Goal: Information Seeking & Learning: Learn about a topic

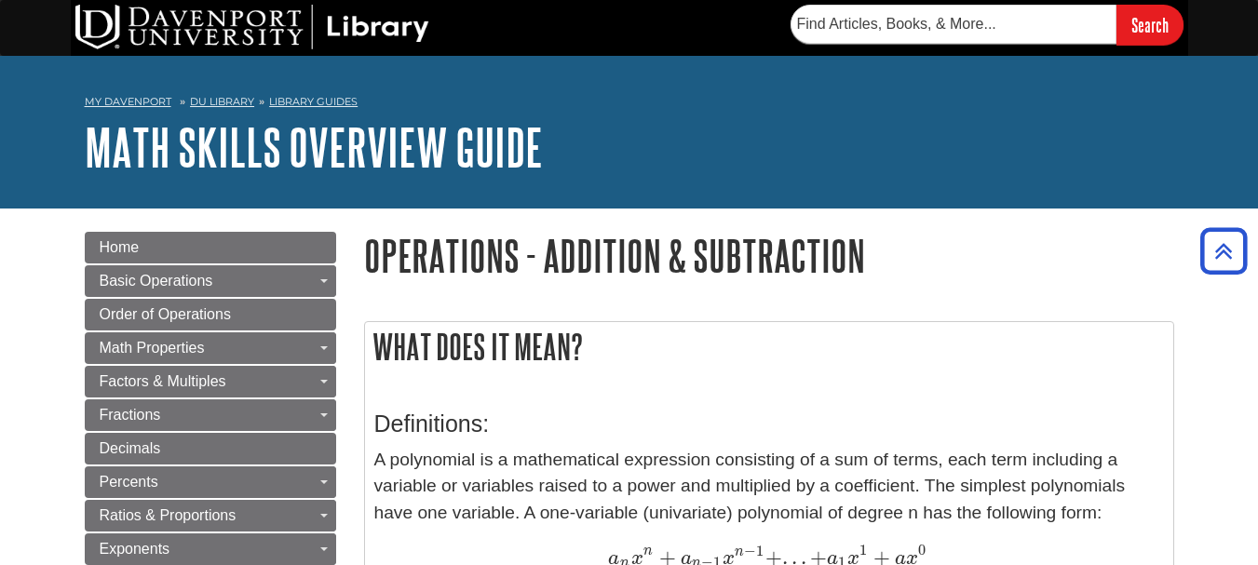
scroll to position [2111, 0]
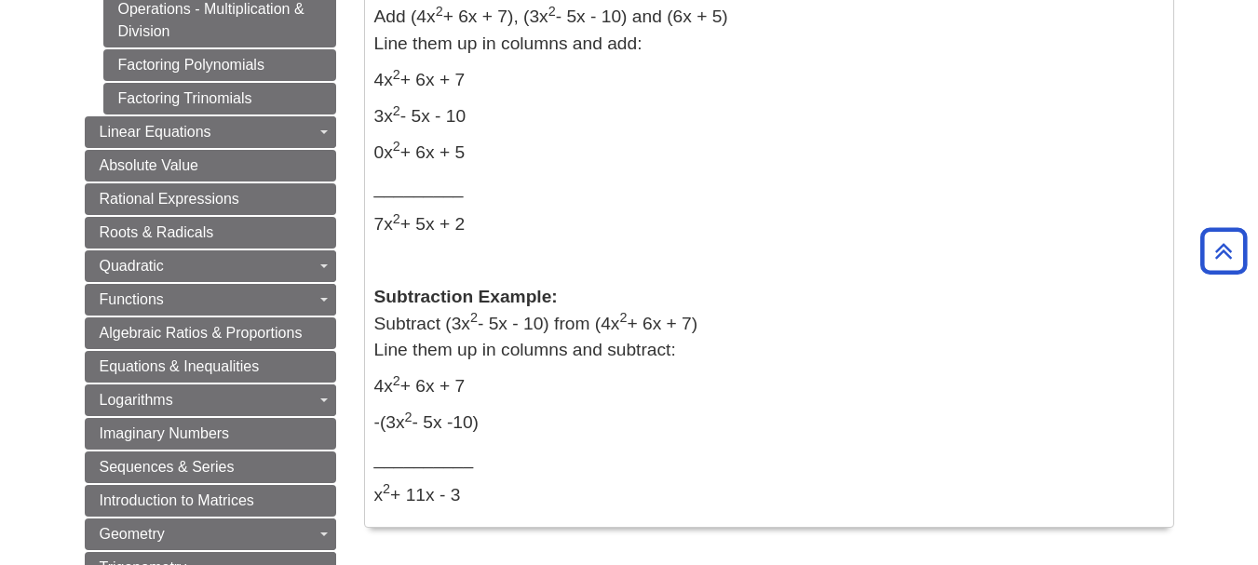
scroll to position [907, 0]
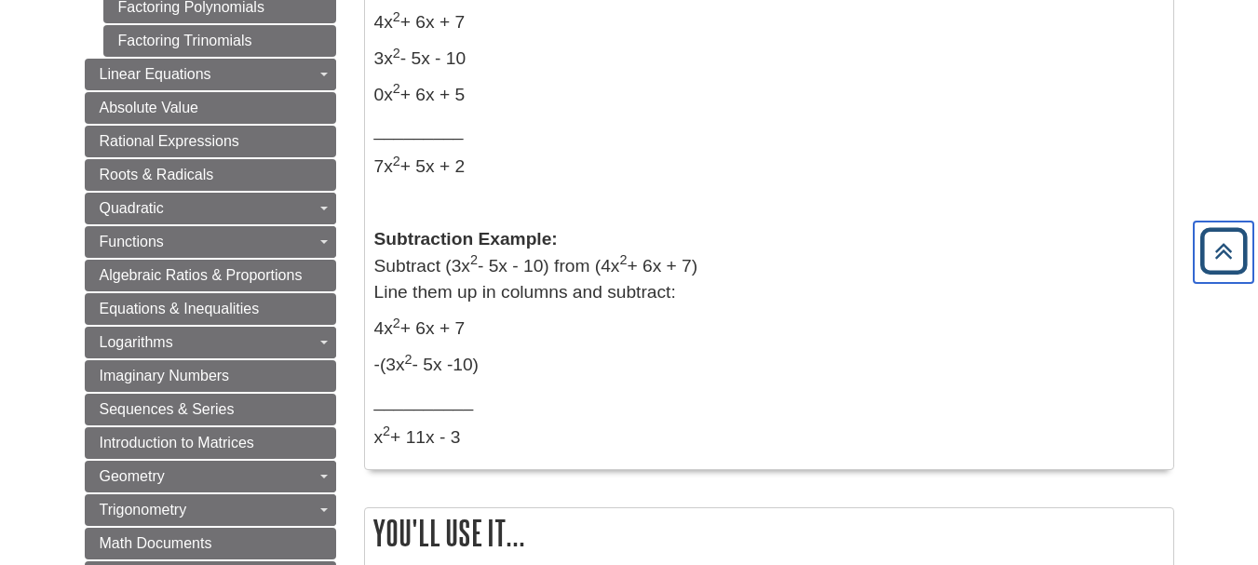
click at [1227, 267] on icon "Back to Top" at bounding box center [1224, 252] width 60 height 60
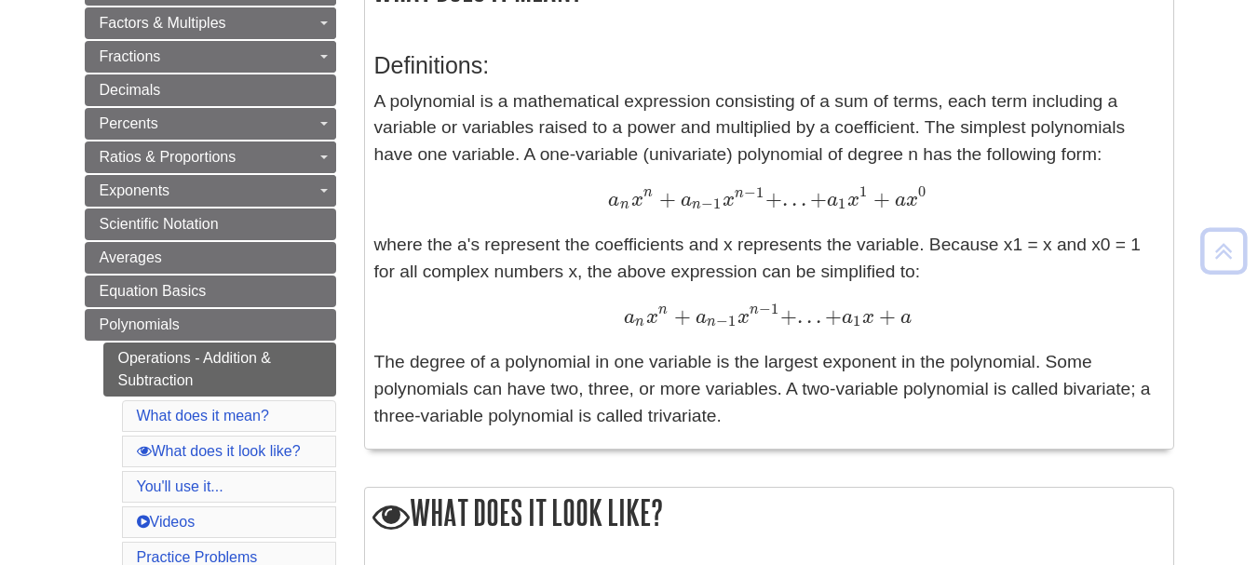
scroll to position [731, 0]
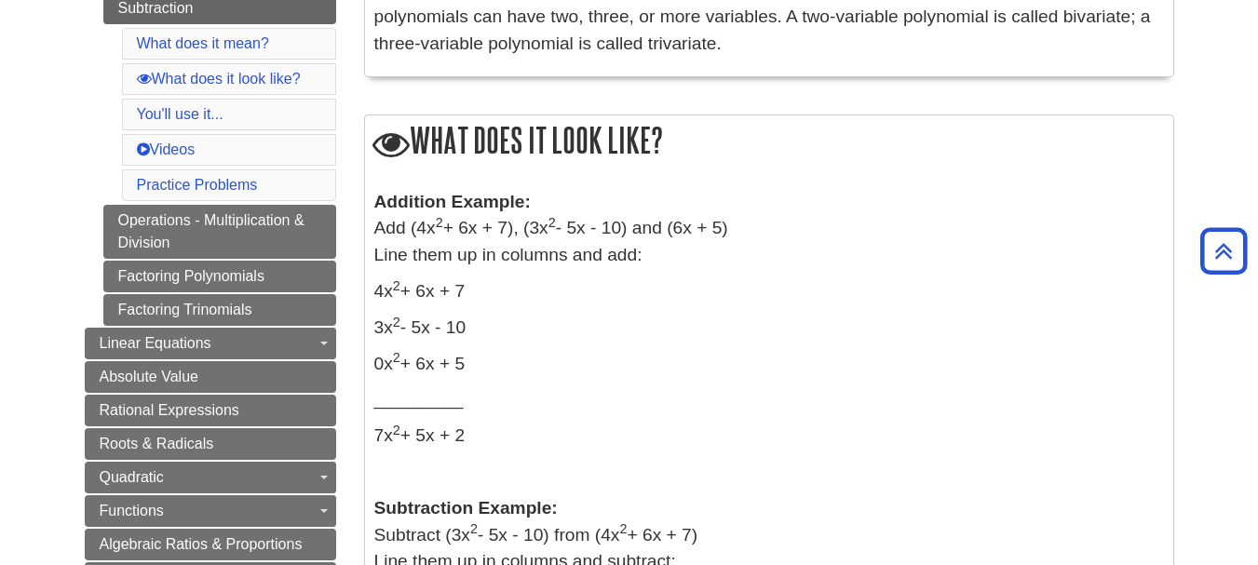
click at [452, 144] on h2 "What does it look like?" at bounding box center [769, 141] width 808 height 53
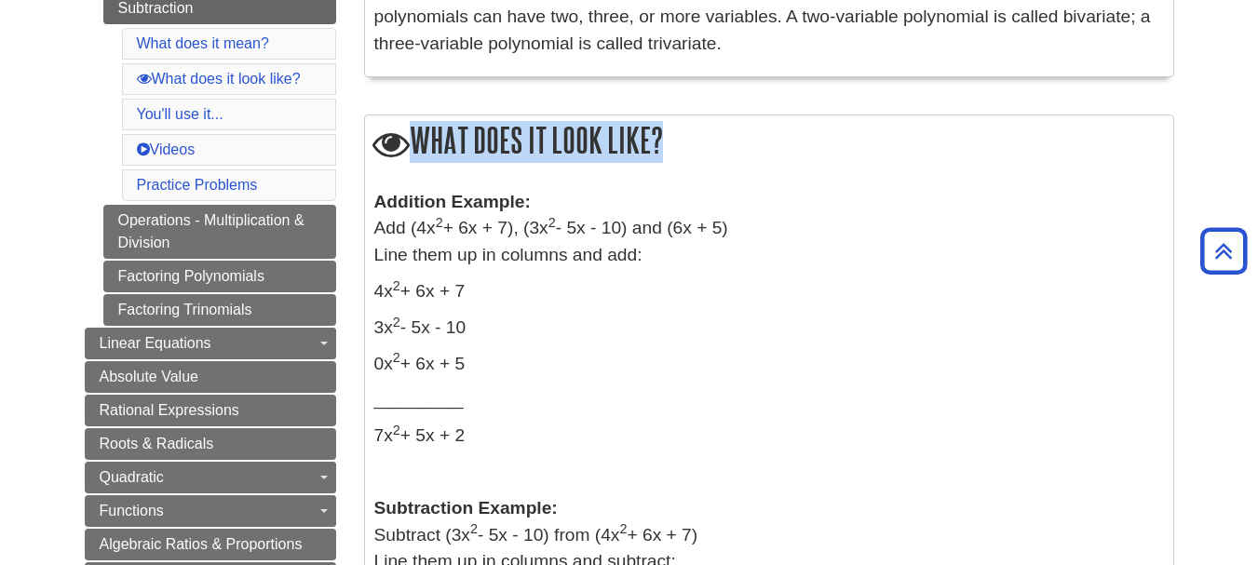
click at [452, 144] on h2 "What does it look like?" at bounding box center [769, 141] width 808 height 53
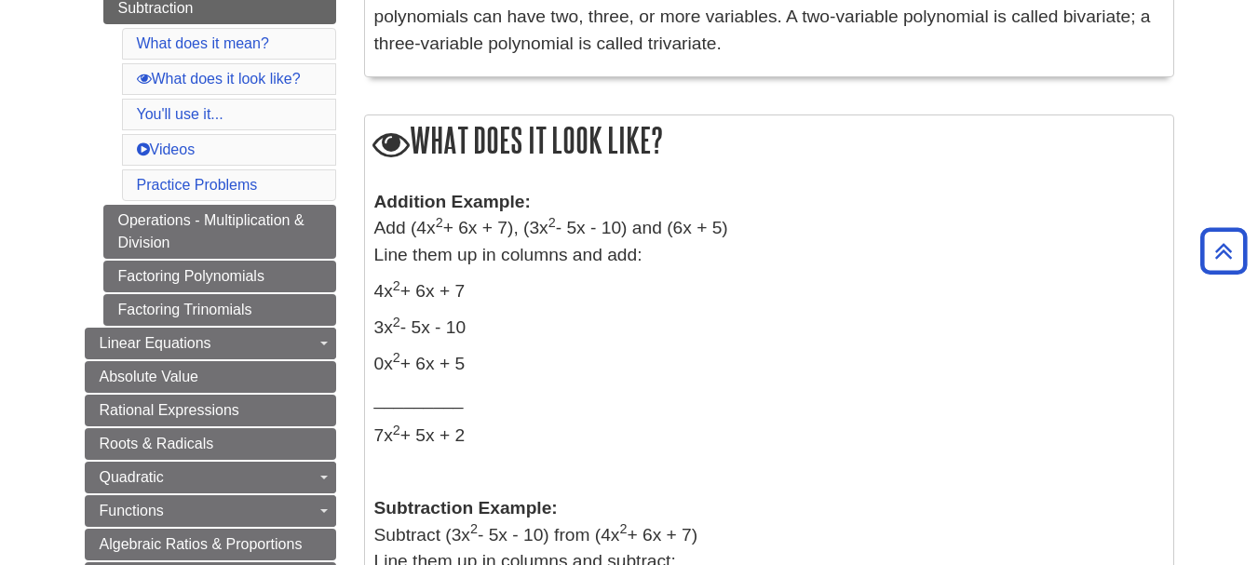
click at [458, 172] on div "What does it look like? Addition Example: Add (4x 2 + 6x + 7), (3x 2 - 5x - 10)…" at bounding box center [769, 428] width 810 height 626
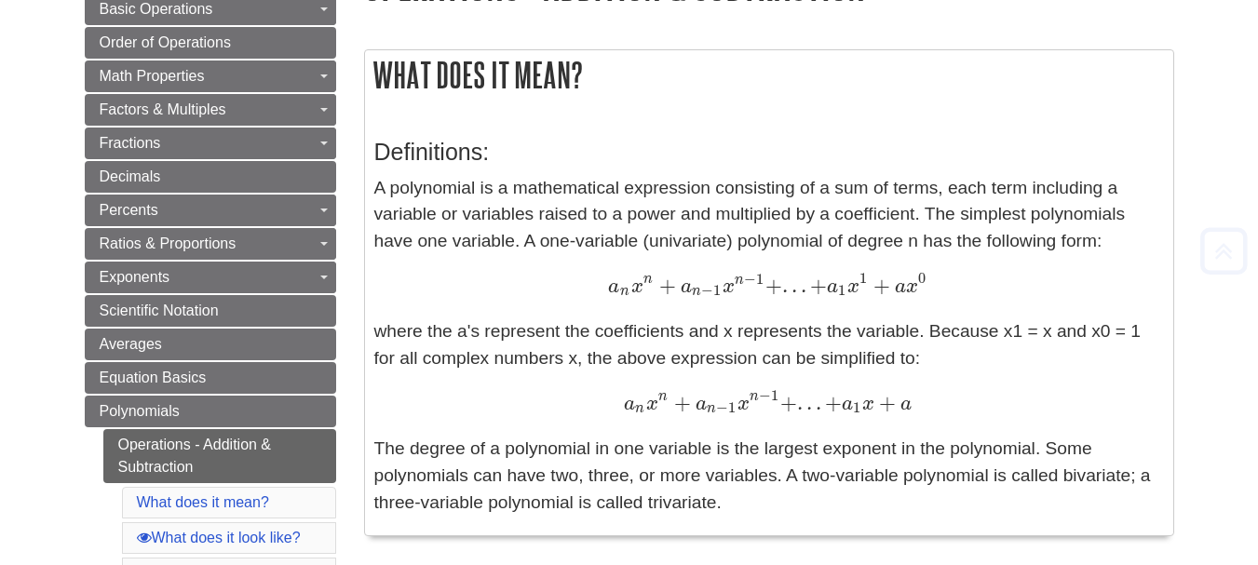
scroll to position [279, 0]
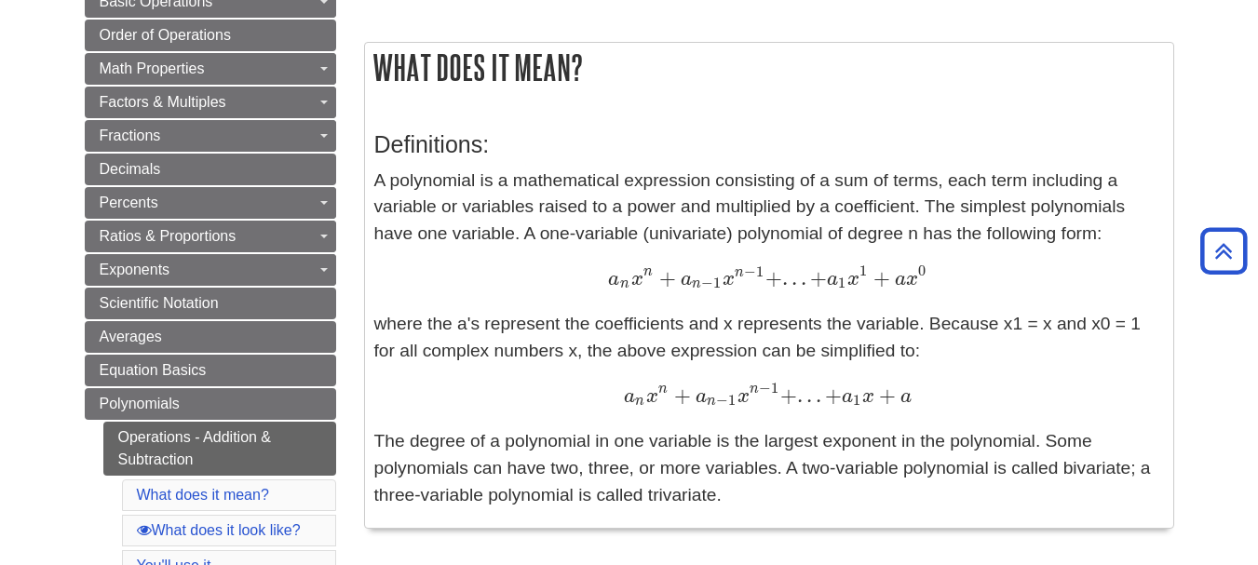
click at [617, 278] on span "a" at bounding box center [613, 280] width 11 height 20
click at [591, 289] on div "a n x n + a n − 1 x n − 1 + . . . + a 1 x 1 + a x 0 a n x n + a n − 1 x n − 1 +…" at bounding box center [769, 279] width 790 height 28
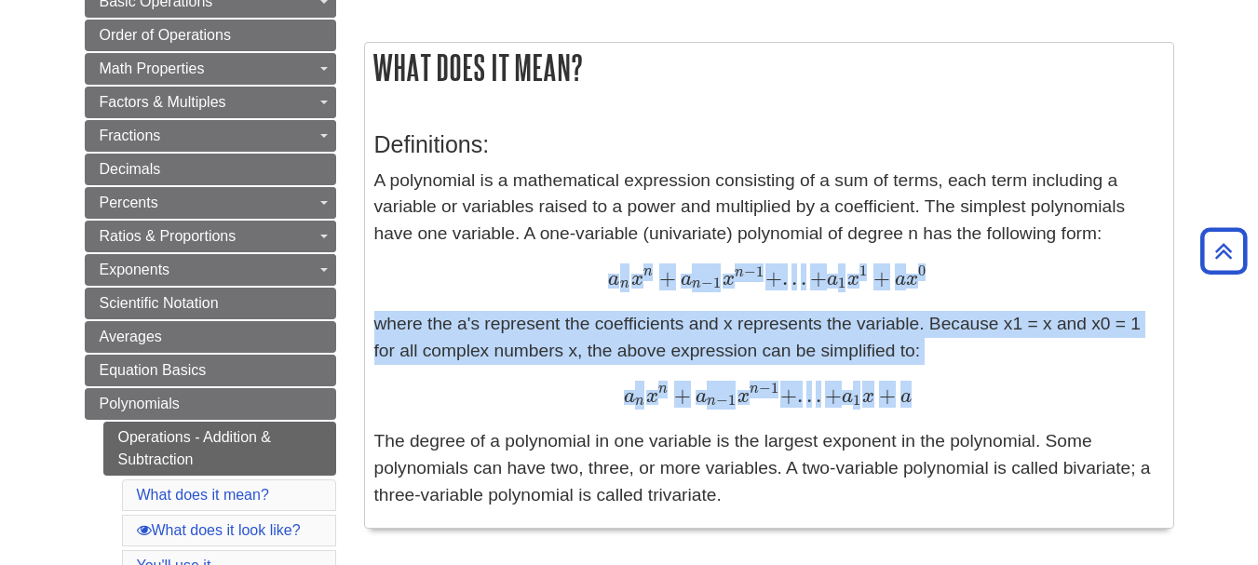
drag, startPoint x: 592, startPoint y: 287, endPoint x: 957, endPoint y: 407, distance: 384.3
click at [957, 407] on p "A polynomial is a mathematical expression consisting of a sum of terms, each te…" at bounding box center [769, 339] width 790 height 342
click at [957, 407] on div "a n x n + a n − 1 x n − 1 + . . . + a 1 x + a a n x n + a n − 1 x n − 1 + . . .…" at bounding box center [769, 397] width 790 height 28
drag, startPoint x: 589, startPoint y: 269, endPoint x: 943, endPoint y: 387, distance: 374.0
click at [943, 387] on p "A polynomial is a mathematical expression consisting of a sum of terms, each te…" at bounding box center [769, 339] width 790 height 342
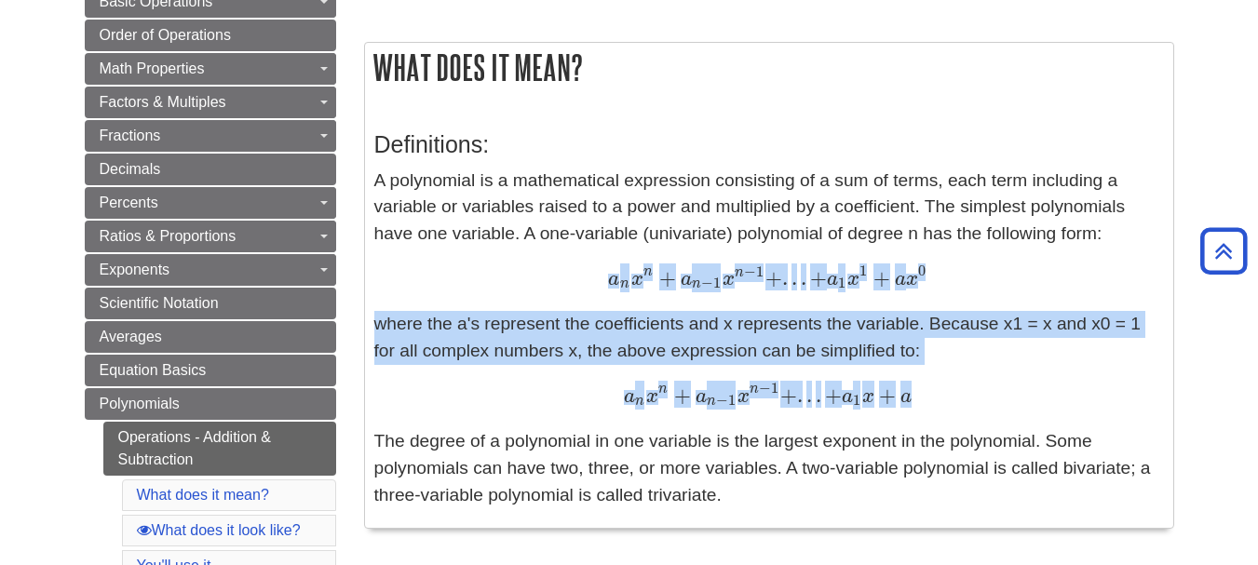
click at [604, 319] on p "A polynomial is a mathematical expression consisting of a sum of terms, each te…" at bounding box center [769, 339] width 790 height 342
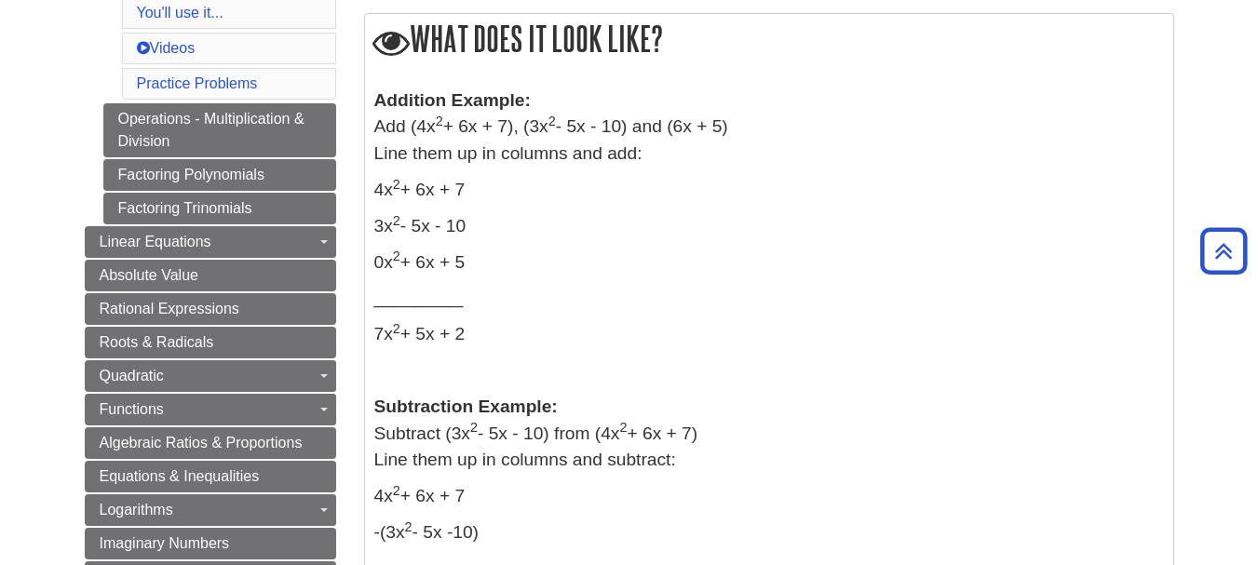
scroll to position [745, 0]
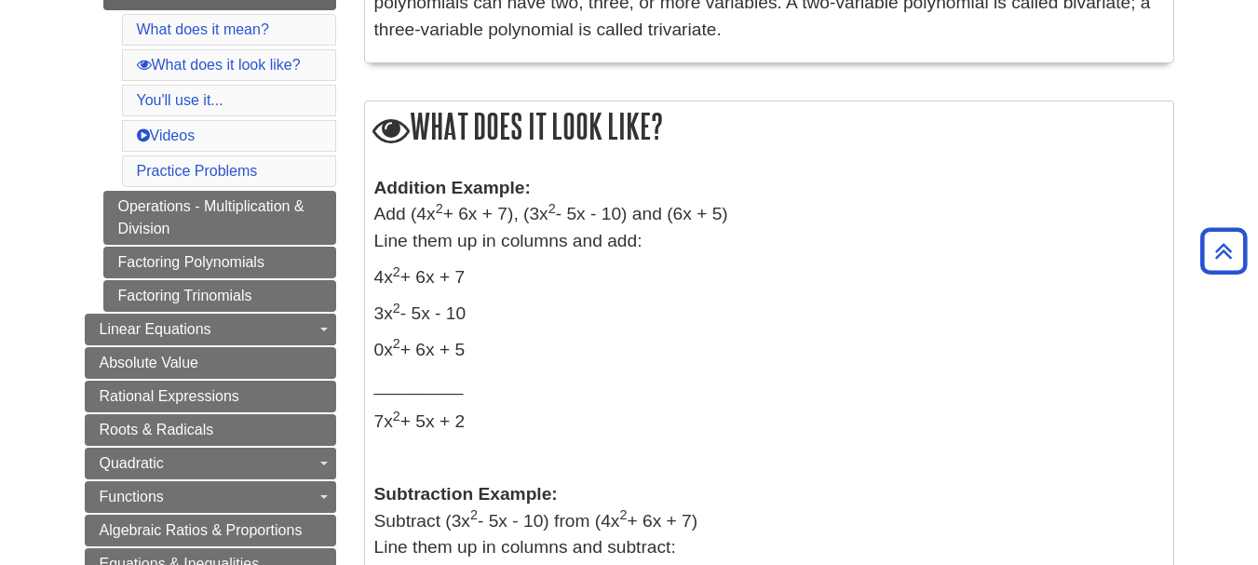
drag, startPoint x: 362, startPoint y: 267, endPoint x: 471, endPoint y: 423, distance: 189.9
drag, startPoint x: 471, startPoint y: 423, endPoint x: 488, endPoint y: 433, distance: 19.6
click at [473, 426] on p "7x 2 + 5x + 2" at bounding box center [769, 422] width 790 height 27
click at [488, 433] on p "7x 2 + 5x + 2" at bounding box center [769, 422] width 790 height 27
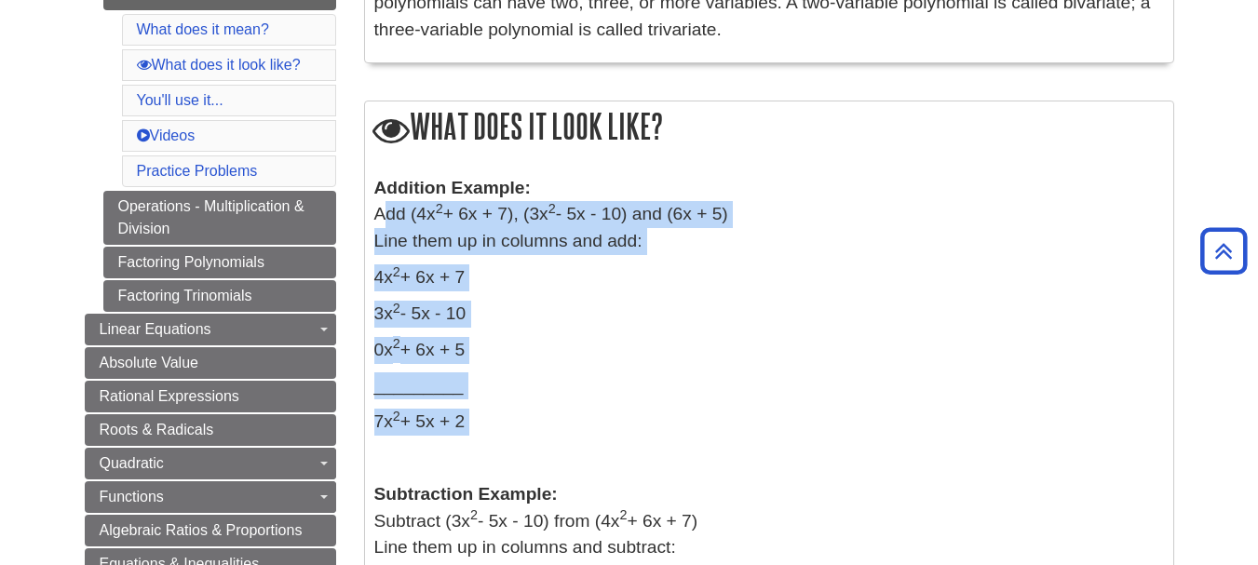
drag, startPoint x: 488, startPoint y: 433, endPoint x: 375, endPoint y: 216, distance: 244.5
click at [375, 216] on div "Addition Example: Add (4x 2 + 6x + 7), (3x 2 - 5x - 10) and (6x + 5) Line them …" at bounding box center [769, 445] width 790 height 541
click at [393, 238] on p "Addition Example: Add (4x 2 + 6x + 7), (3x 2 - 5x - 10) and (6x + 5) Line them …" at bounding box center [769, 215] width 790 height 80
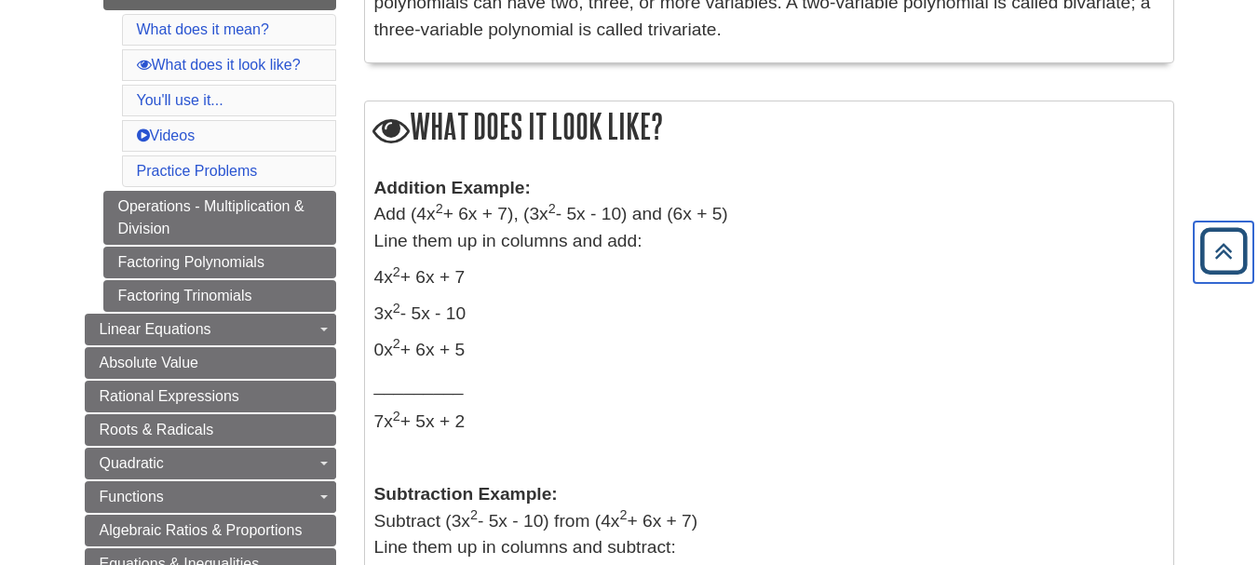
click at [1236, 243] on icon "Back to Top" at bounding box center [1224, 252] width 60 height 60
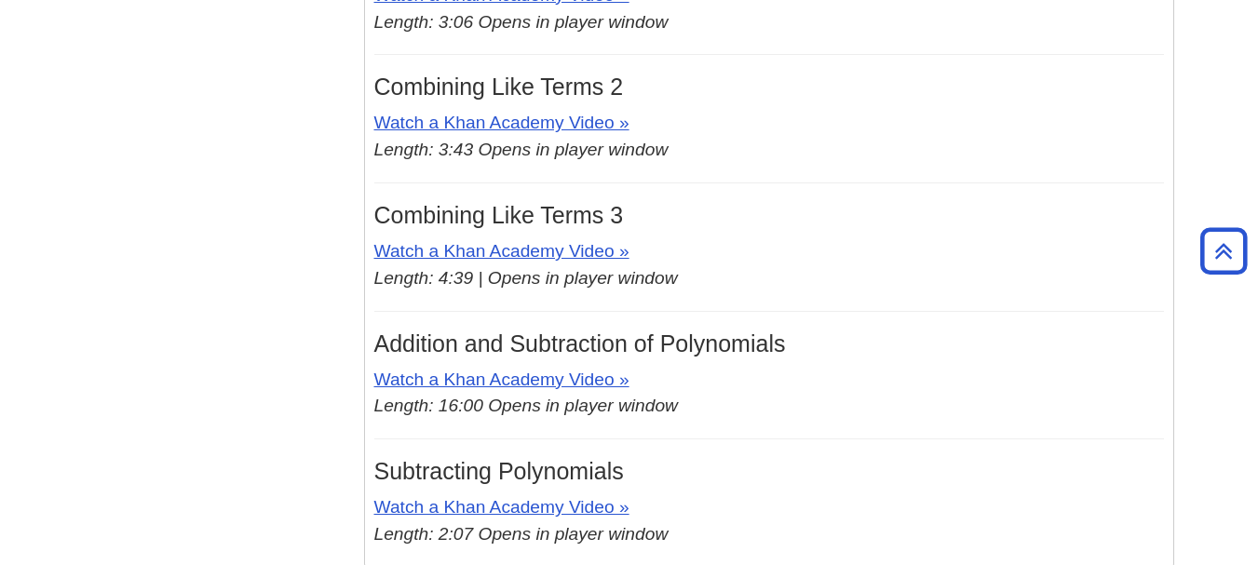
scroll to position [2002, 0]
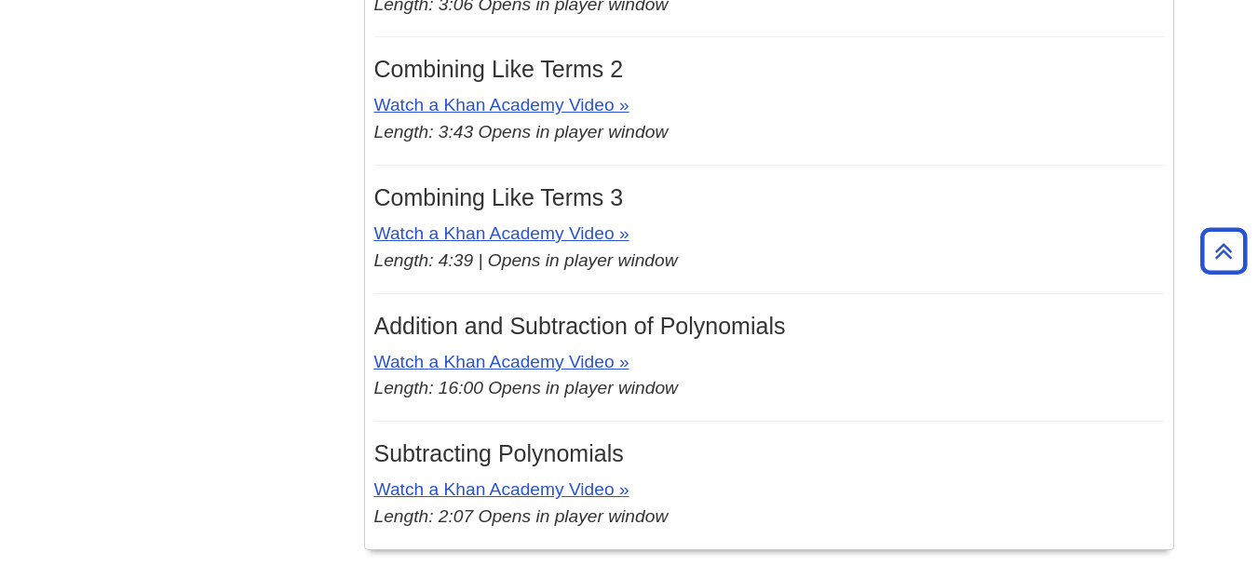
click at [882, 23] on div "Combining like terms and the distributive property Watch a Khan Academy Video »…" at bounding box center [769, 151] width 790 height 779
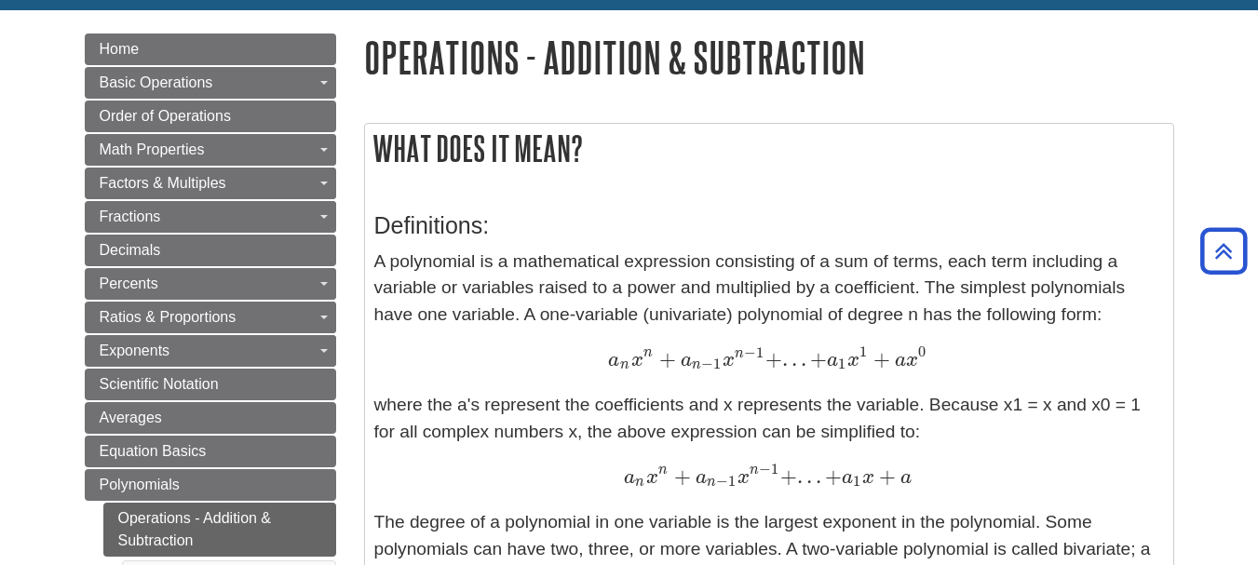
scroll to position [0, 0]
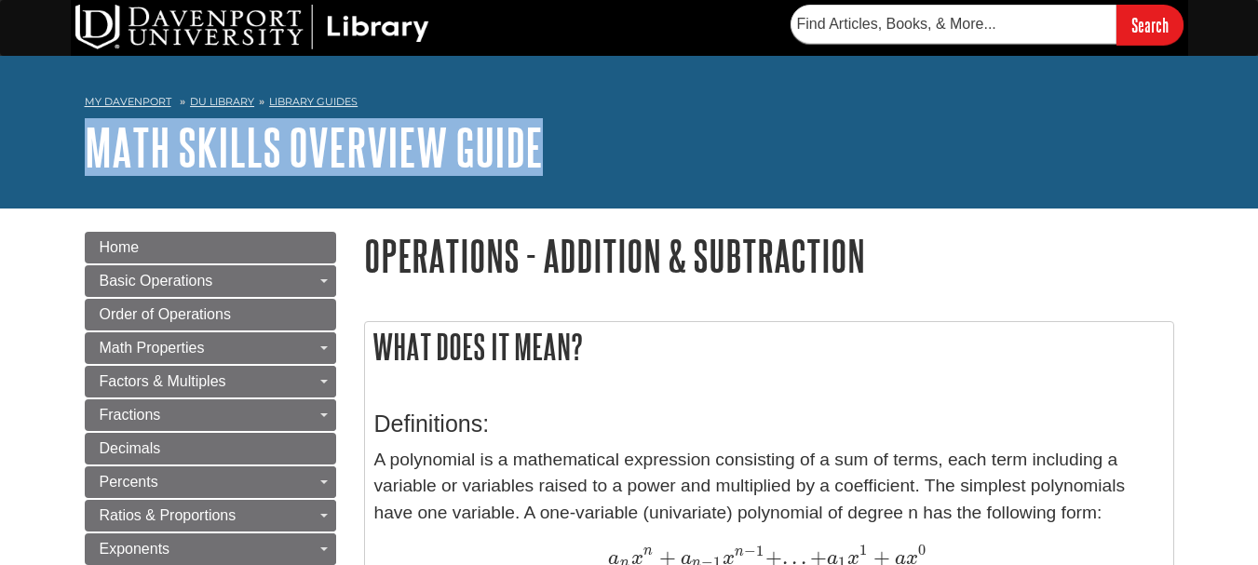
drag, startPoint x: 52, startPoint y: 145, endPoint x: 551, endPoint y: 154, distance: 499.3
click at [551, 154] on div "My [PERSON_NAME][GEOGRAPHIC_DATA] Library Guides Math Skills Overview Guide Ope…" at bounding box center [629, 132] width 1258 height 153
click at [557, 150] on h1 "Math Skills Overview Guide" at bounding box center [630, 147] width 1090 height 56
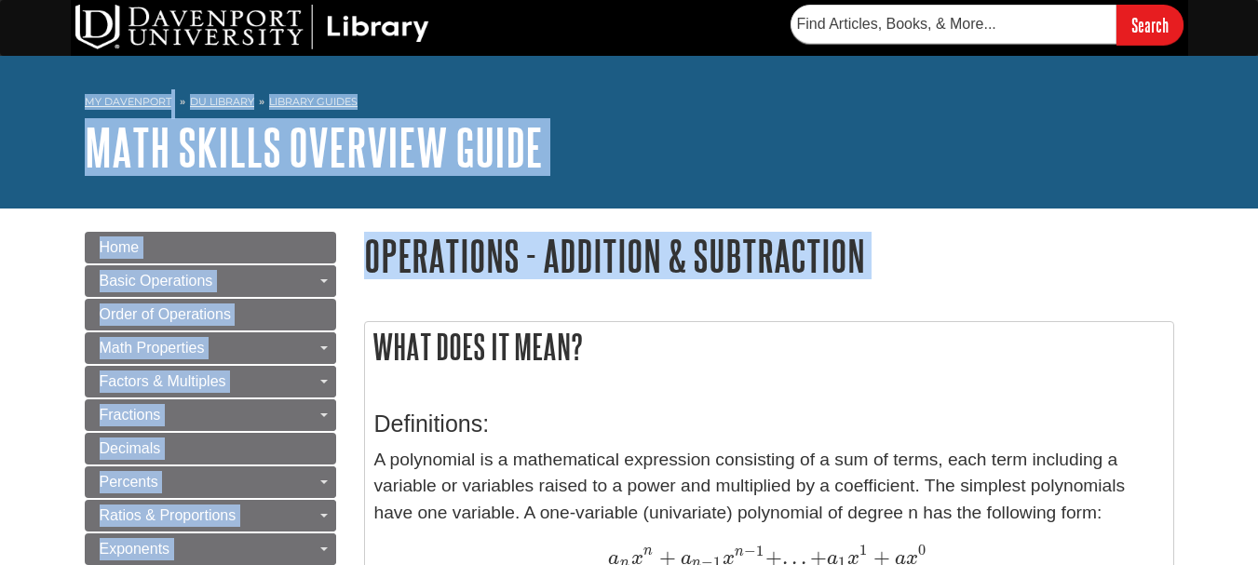
drag, startPoint x: 57, startPoint y: 74, endPoint x: 700, endPoint y: 313, distance: 686.6
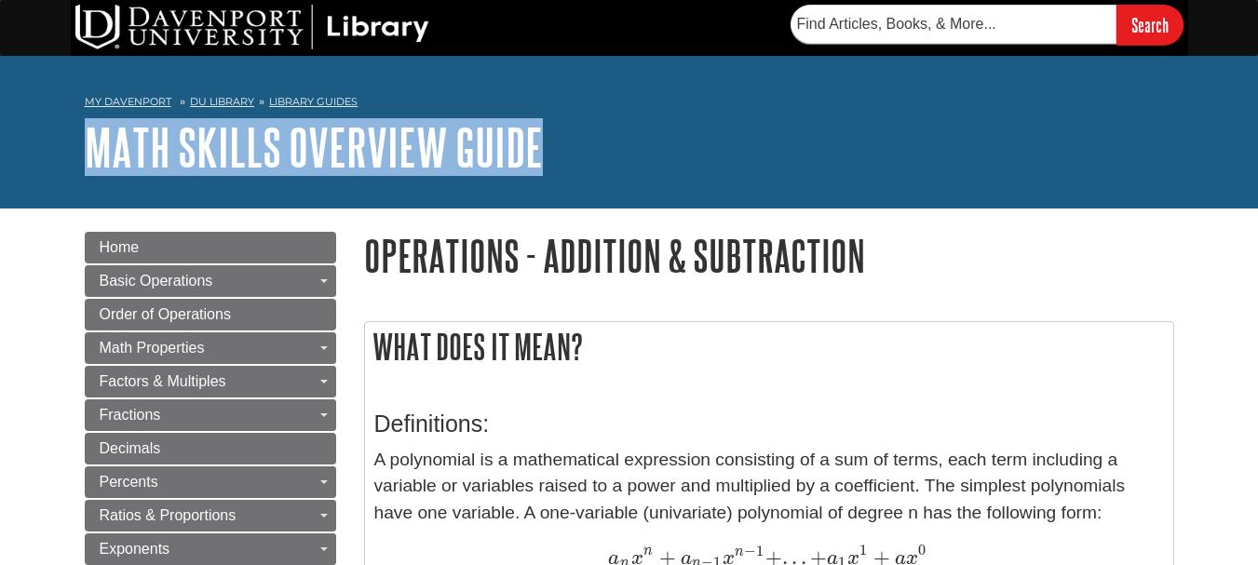
drag, startPoint x: 63, startPoint y: 130, endPoint x: 565, endPoint y: 130, distance: 502.0
click at [549, 139] on div "My [PERSON_NAME][GEOGRAPHIC_DATA] Library Guides Math Skills Overview Guide Ope…" at bounding box center [629, 132] width 1258 height 153
click at [565, 130] on h1 "Math Skills Overview Guide" at bounding box center [630, 147] width 1090 height 56
